Goal: Information Seeking & Learning: Understand process/instructions

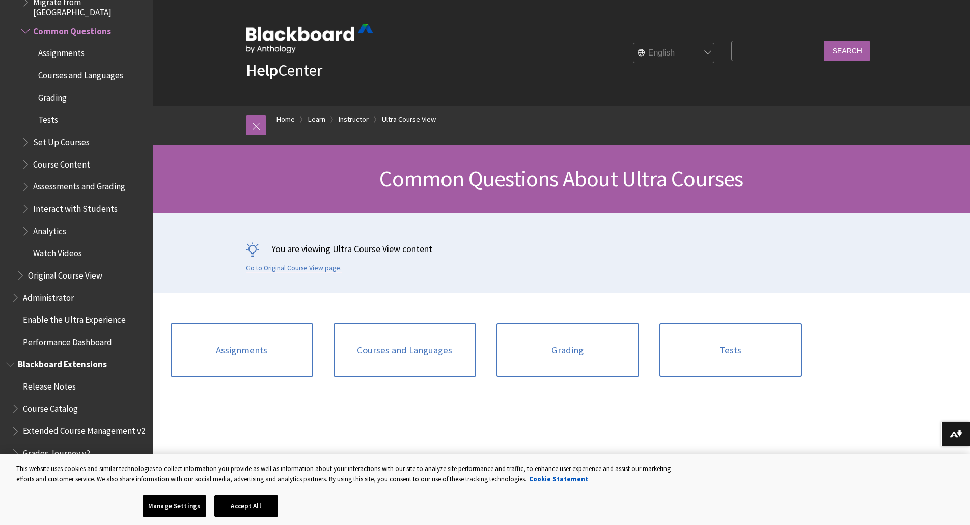
click at [13, 358] on span "Book outline for Blackboard Extensions" at bounding box center [11, 362] width 11 height 13
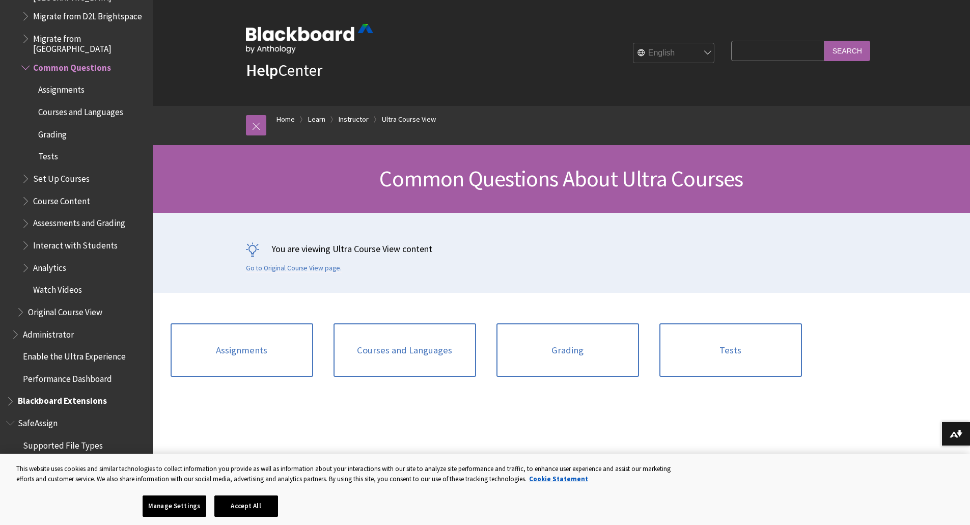
scroll to position [51, 0]
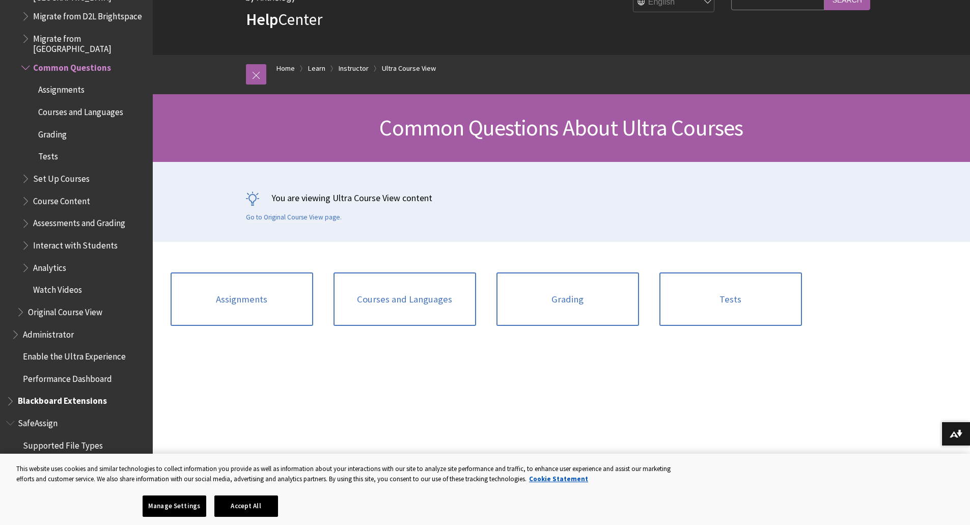
click at [8, 393] on span "Book outline for Blackboard Extensions" at bounding box center [11, 399] width 11 height 13
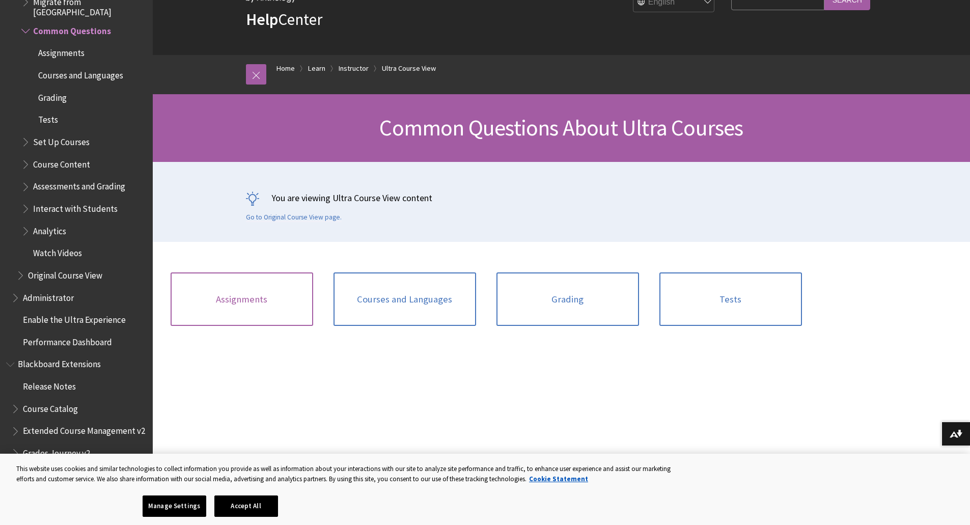
click at [249, 304] on link "Assignments" at bounding box center [242, 299] width 143 height 54
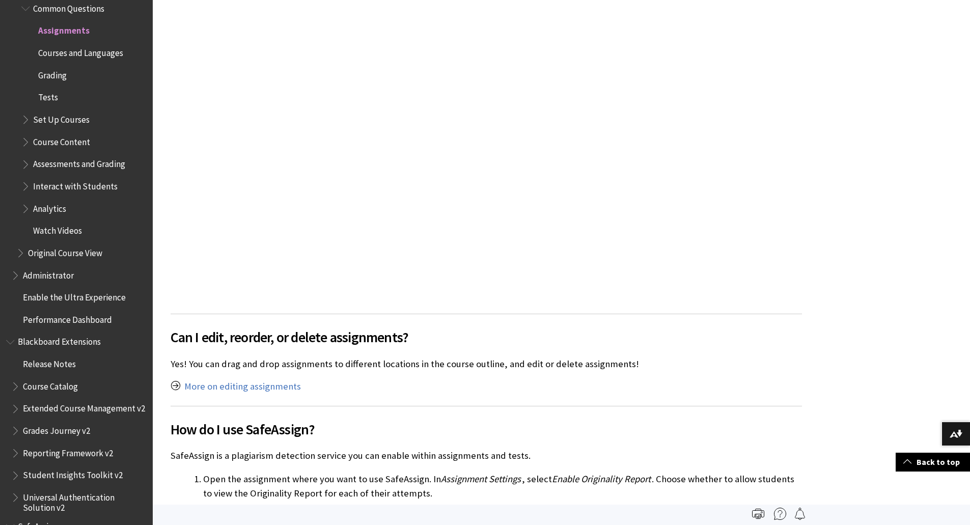
scroll to position [1533, 0]
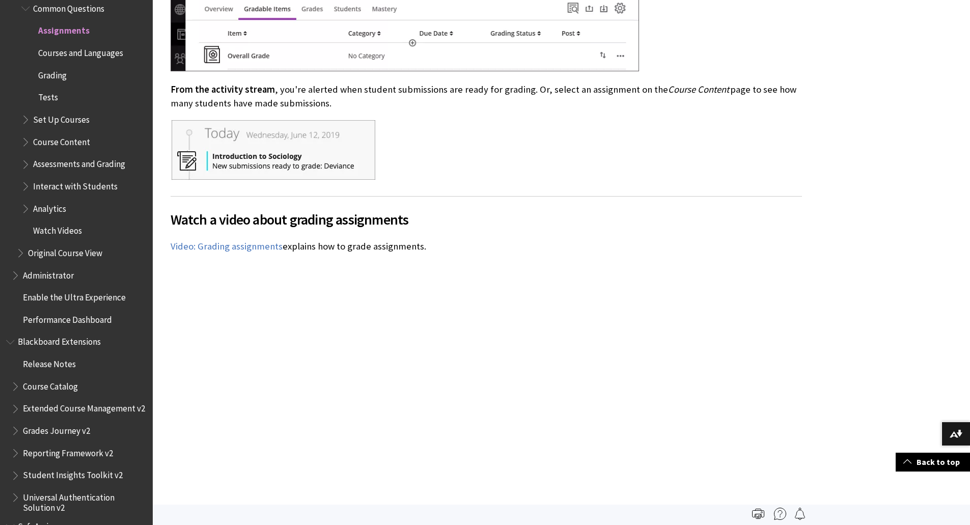
click at [29, 156] on span "Book outline for Blackboard Learn Help" at bounding box center [26, 162] width 11 height 13
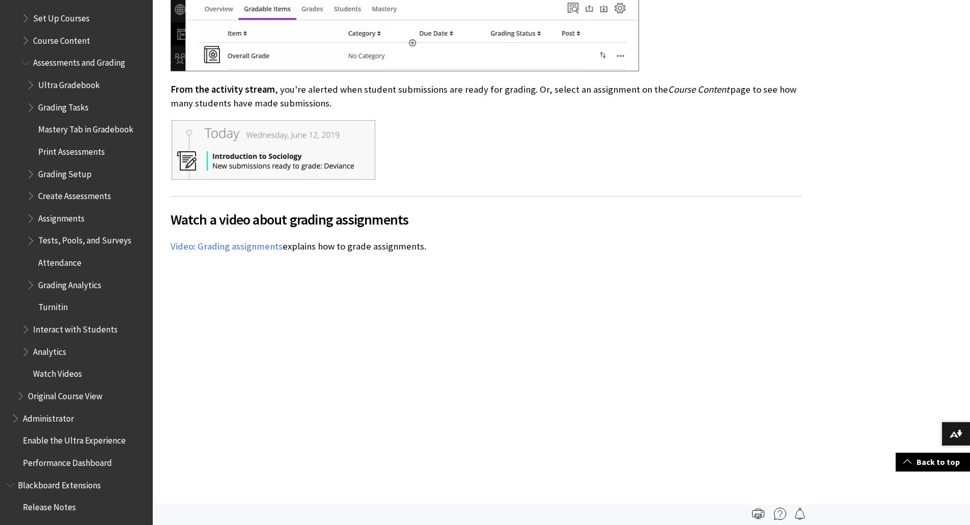
scroll to position [1497, 0]
click at [23, 320] on span "Book outline for Blackboard Learn Help" at bounding box center [26, 326] width 11 height 13
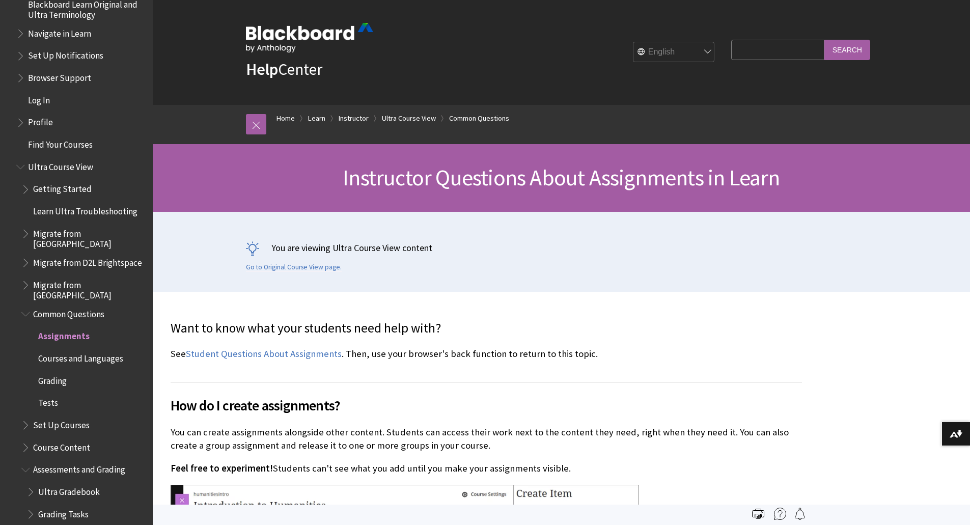
scroll to position [0, 0]
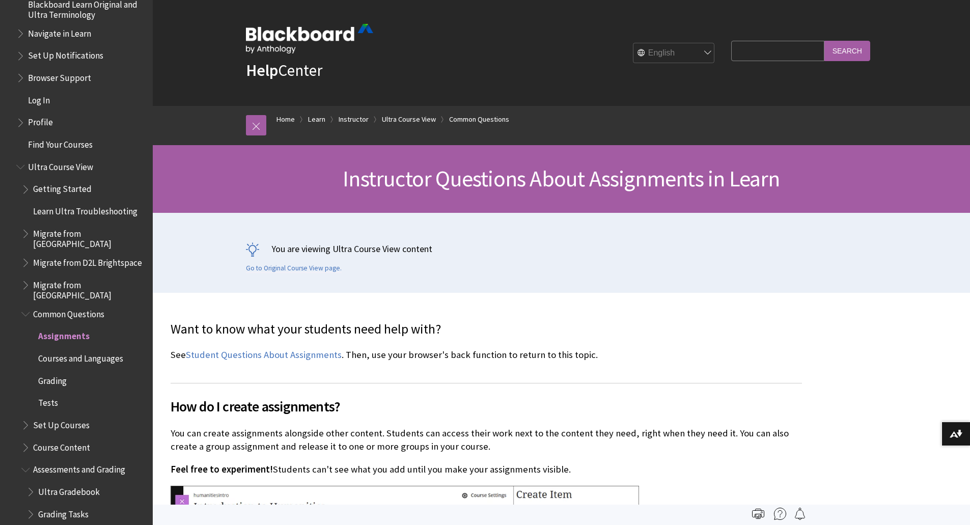
click at [757, 51] on input "Search Query" at bounding box center [777, 51] width 93 height 20
type input "EXTEND DUE DATE FOR A STUDENT"
click at [825, 41] on input "Search" at bounding box center [848, 51] width 46 height 20
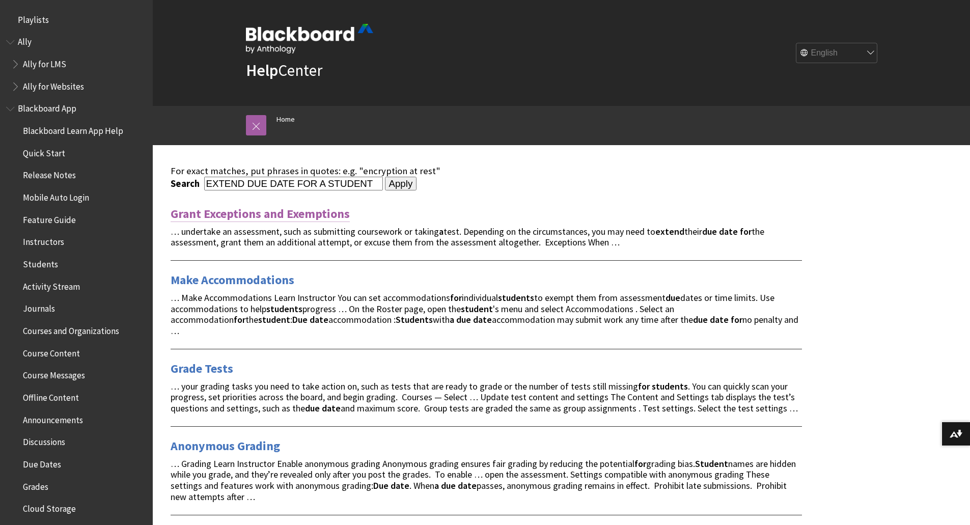
click at [237, 218] on link "Grant Exceptions and Exemptions" at bounding box center [260, 214] width 179 height 16
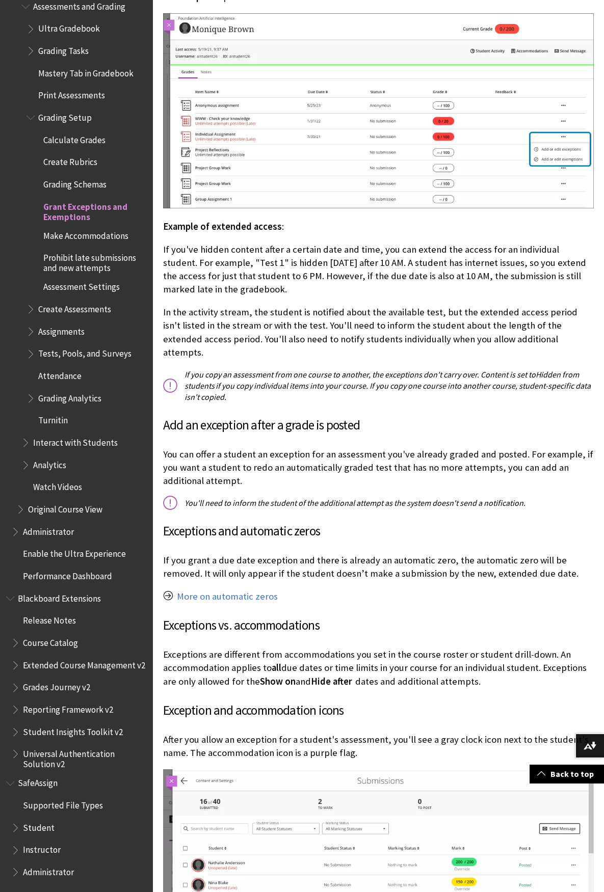
scroll to position [1477, 0]
